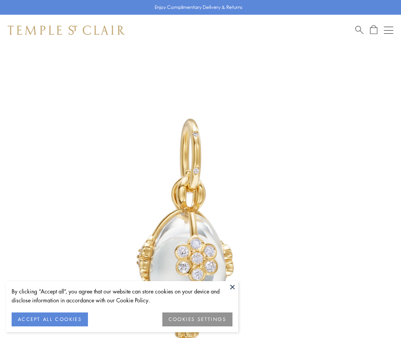
scroll to position [15, 0]
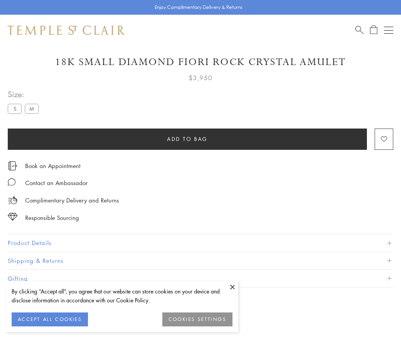
click at [187, 139] on span "Add to bag" at bounding box center [187, 139] width 41 height 9
